Goal: Check status: Check status

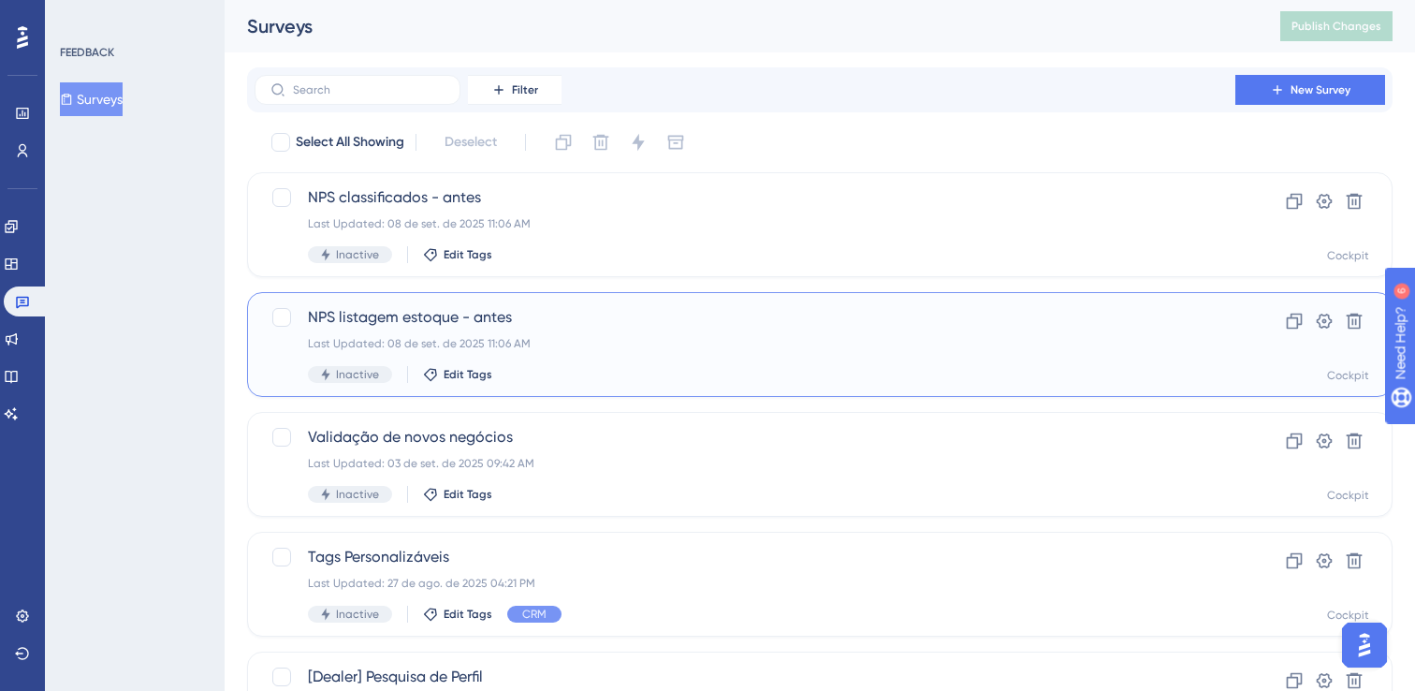
click at [601, 347] on div "Last Updated: 08 de set. de 2025 11:06 AM" at bounding box center [745, 343] width 874 height 15
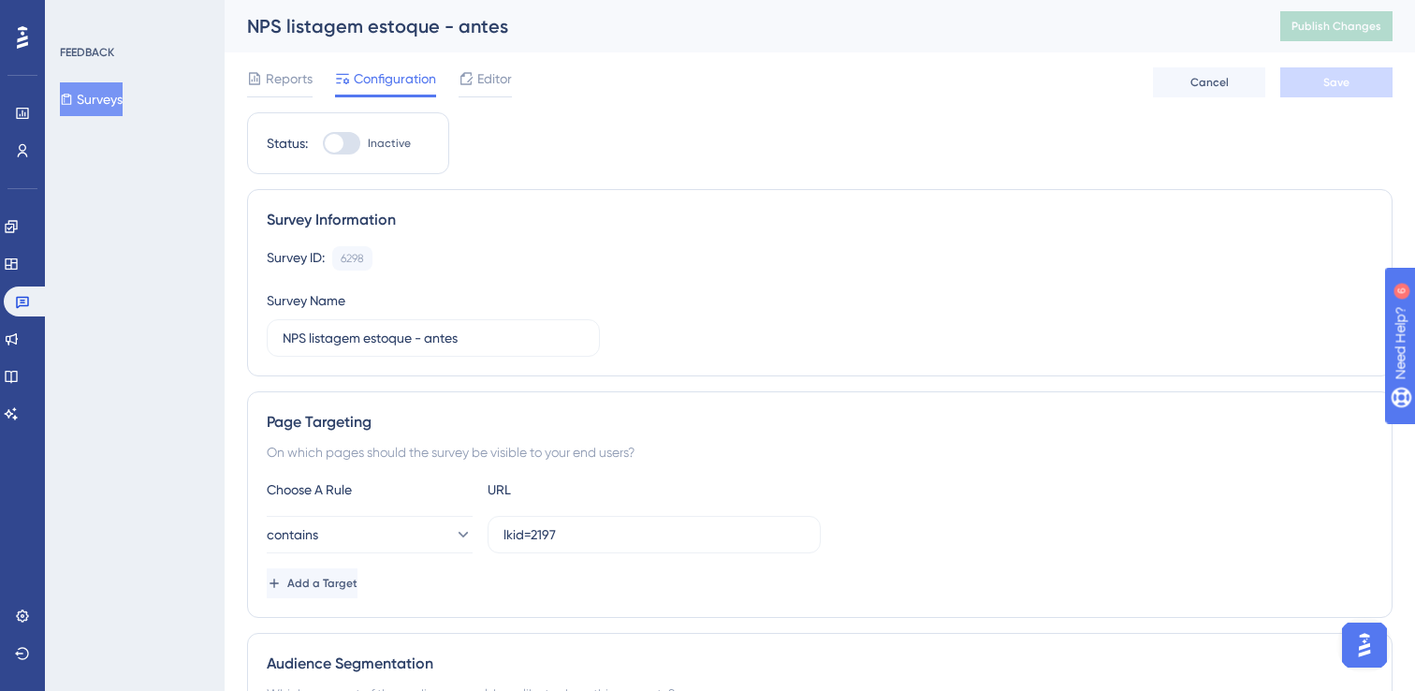
click at [290, 82] on span "Reports" at bounding box center [289, 78] width 47 height 22
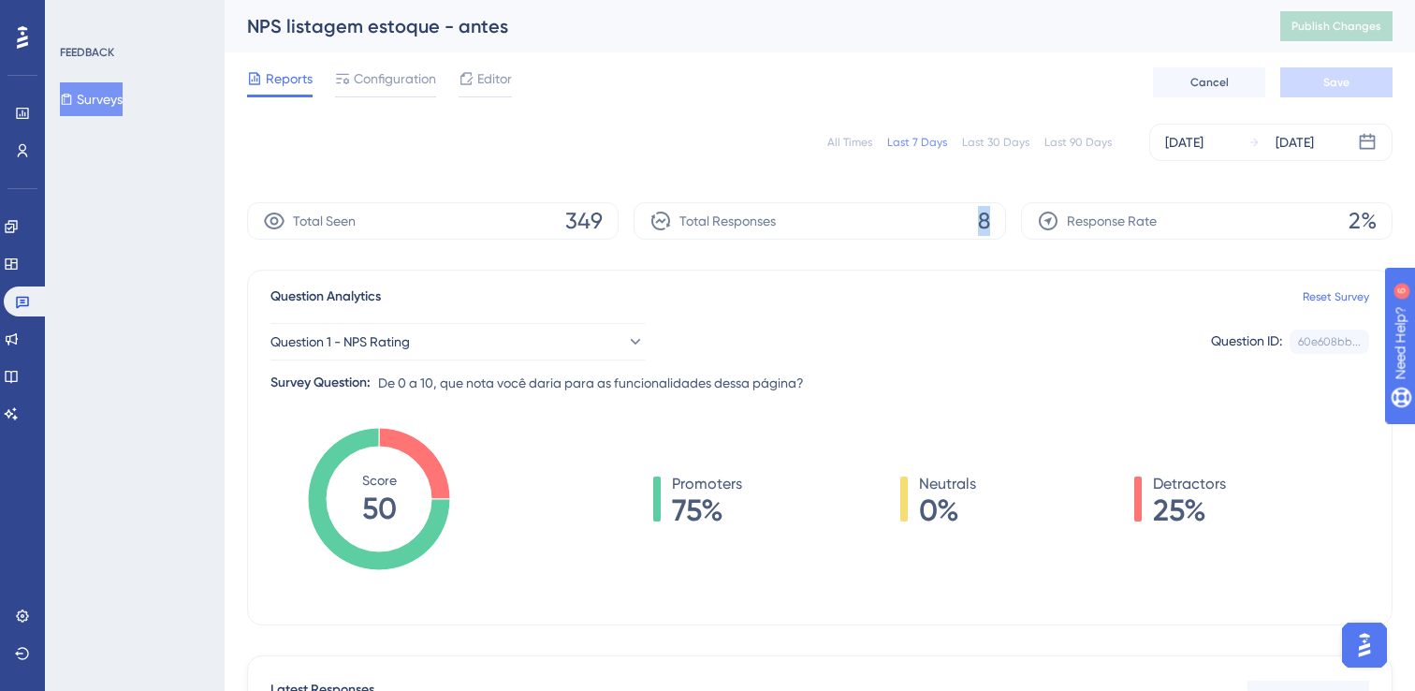
drag, startPoint x: 989, startPoint y: 228, endPoint x: 962, endPoint y: 228, distance: 26.2
click at [962, 228] on div "Total Responses 8" at bounding box center [820, 220] width 372 height 37
click at [946, 315] on div "Question 1 - NPS Rating Question ID: 60e608bb... Copy Survey Question: De 0 a 1…" at bounding box center [820, 351] width 1099 height 86
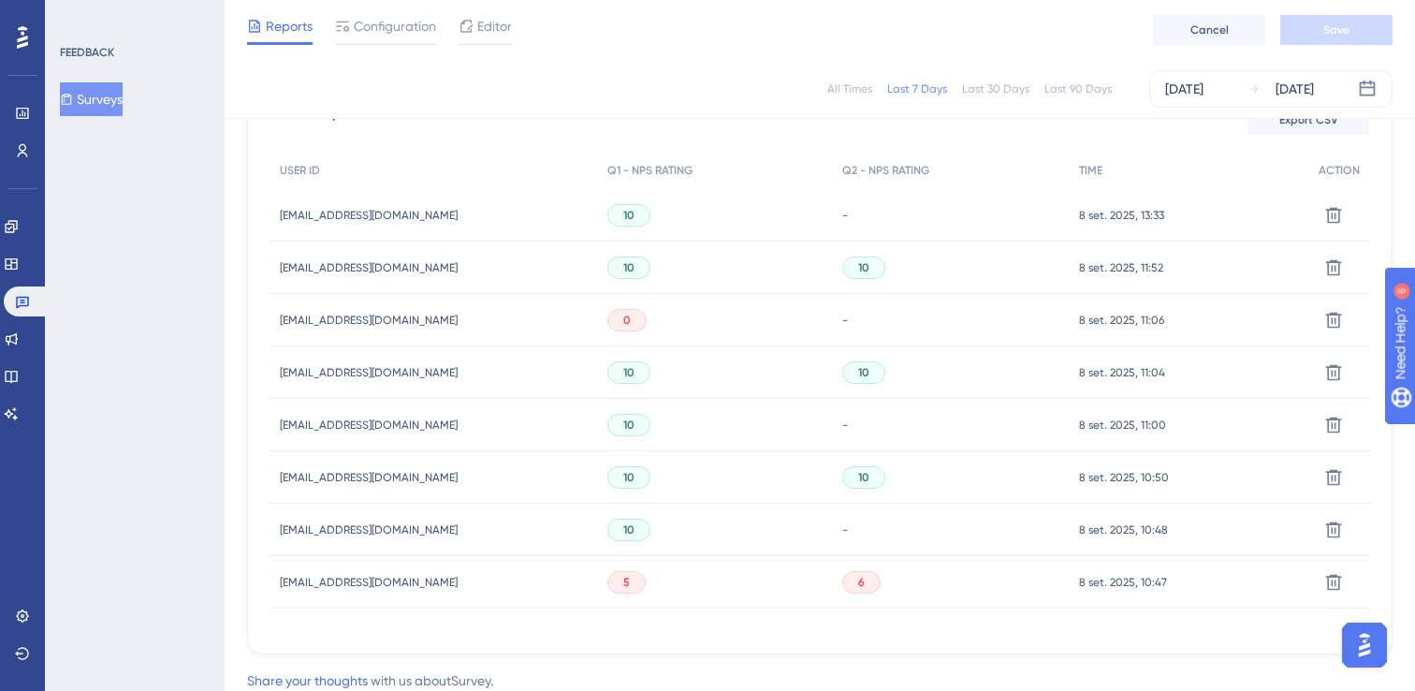
scroll to position [569, 0]
click at [121, 102] on button "Surveys" at bounding box center [91, 99] width 63 height 34
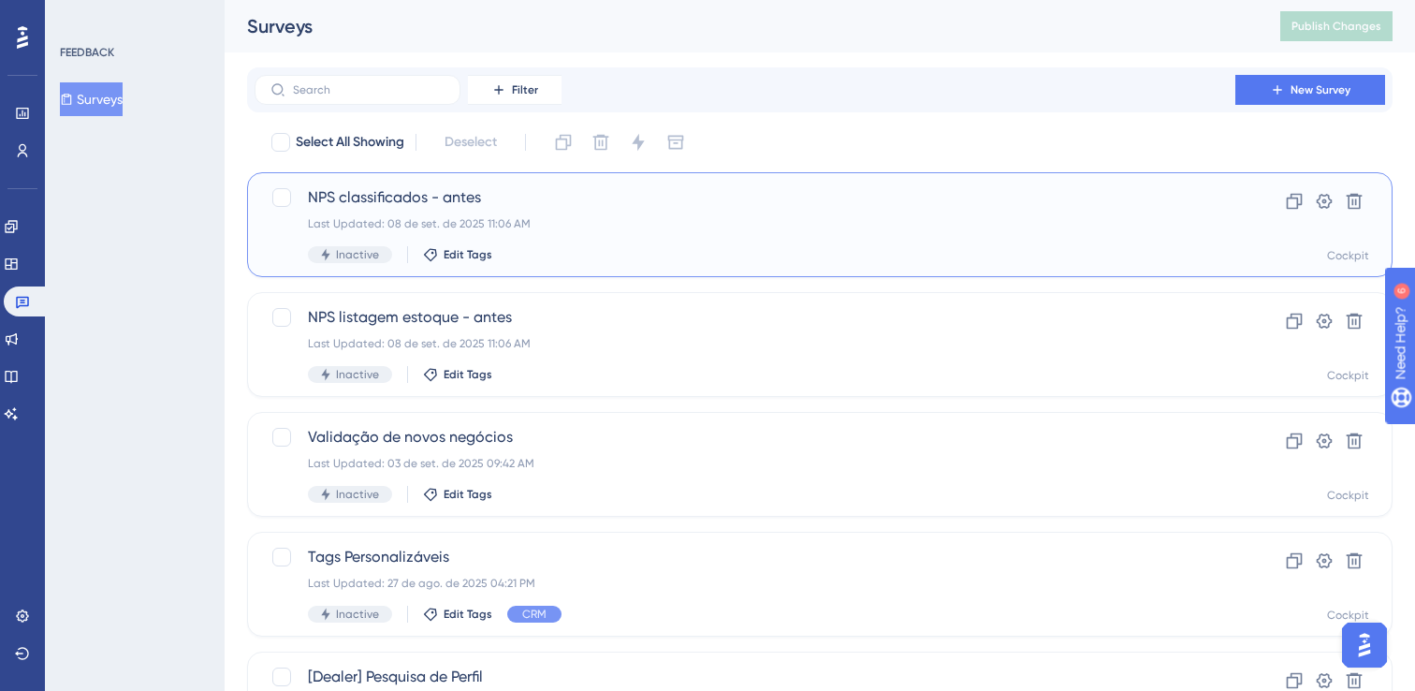
click at [614, 241] on div "NPS classificados - antes Last Updated: 08 de set. de 2025 11:06 AM Inactive Ed…" at bounding box center [745, 224] width 874 height 77
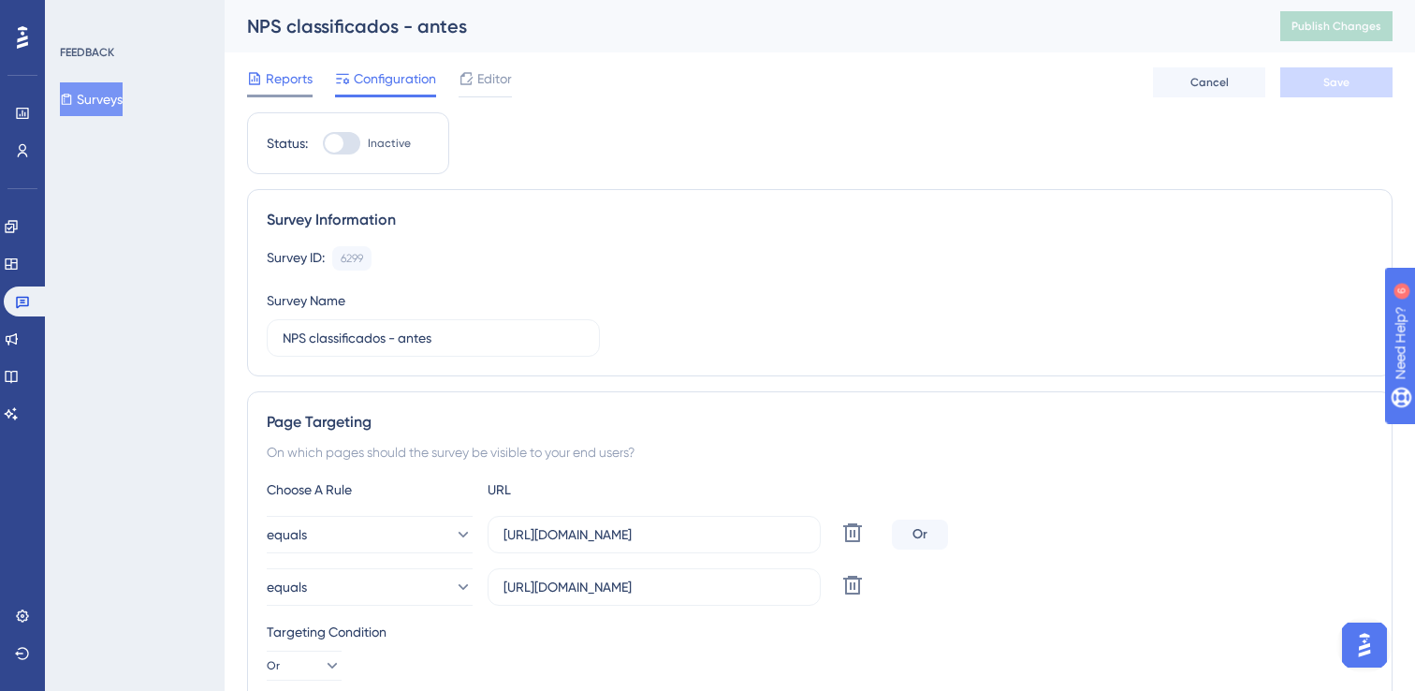
click at [291, 67] on span "Reports" at bounding box center [289, 78] width 47 height 22
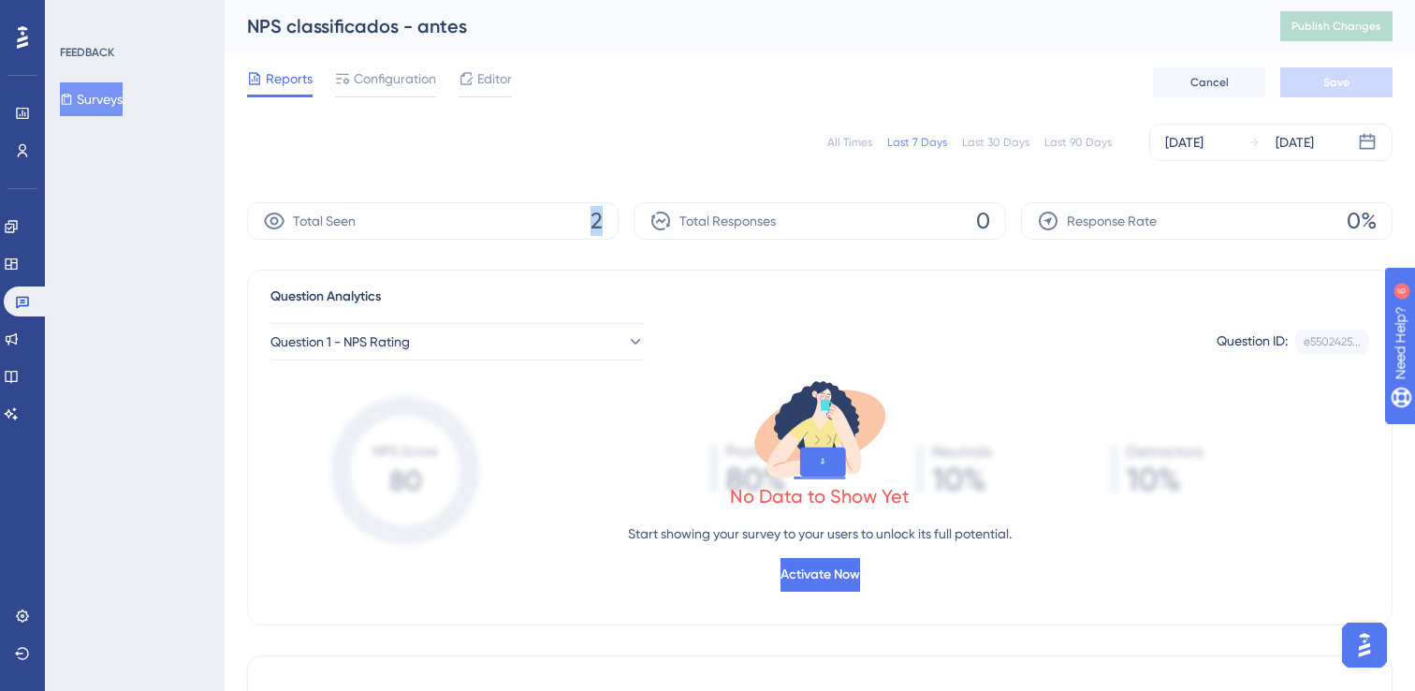
click at [575, 227] on div "Total Seen 2 Total Responses 0 Response Rate 0%" at bounding box center [820, 220] width 1146 height 37
